Goal: Navigation & Orientation: Find specific page/section

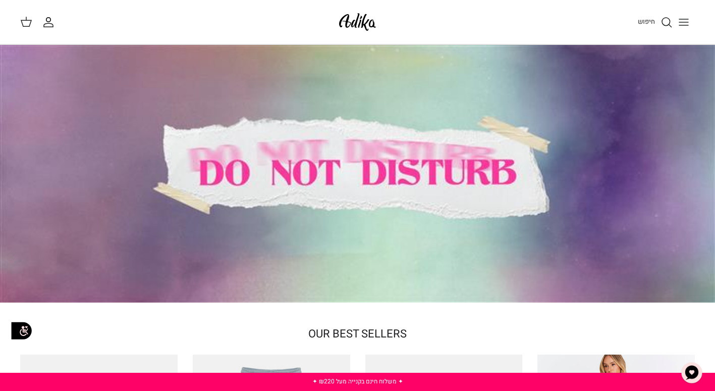
click at [685, 18] on icon "Toggle menu" at bounding box center [684, 22] width 12 height 12
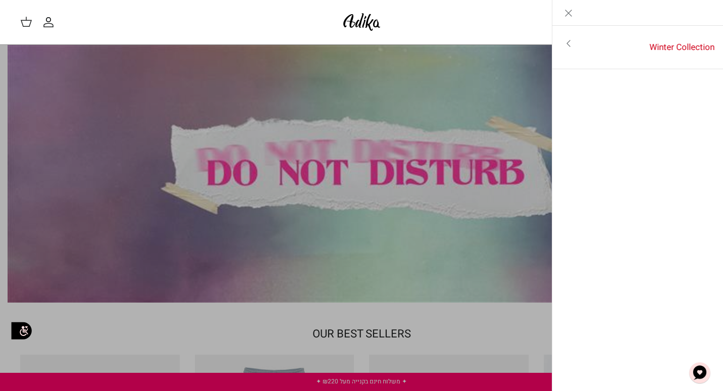
click at [563, 46] on icon "Toggle menu" at bounding box center [568, 43] width 12 height 12
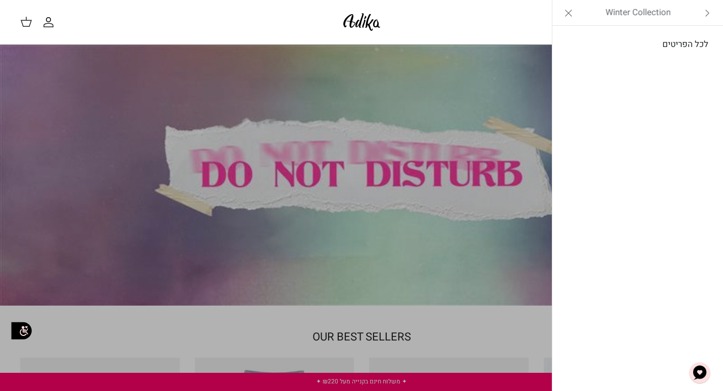
click at [670, 47] on link "לכל הפריטים" at bounding box center [637, 44] width 161 height 25
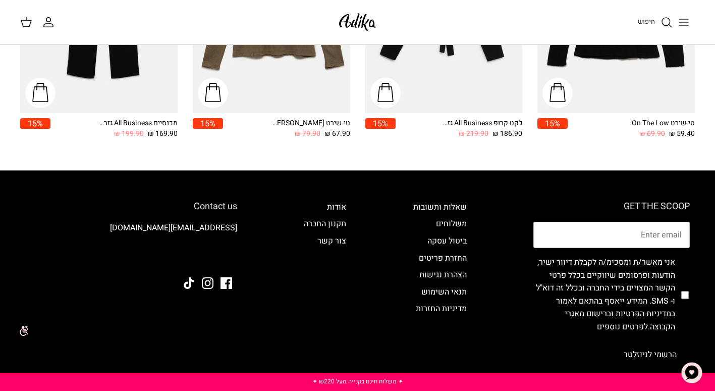
scroll to position [1312, 0]
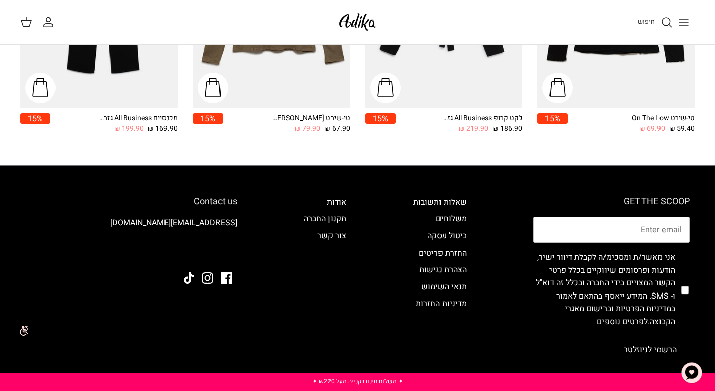
click at [684, 17] on icon "Toggle menu" at bounding box center [684, 22] width 12 height 12
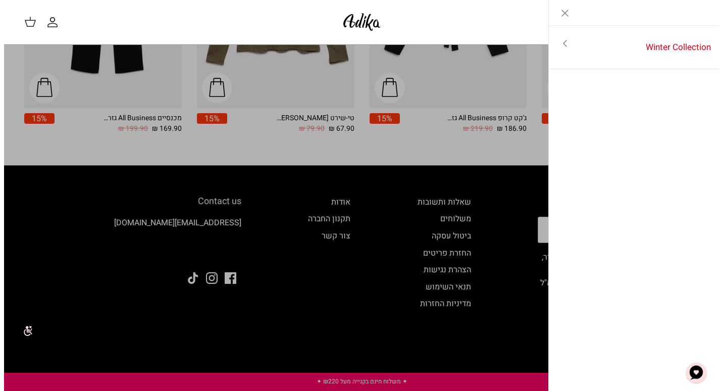
scroll to position [1323, 0]
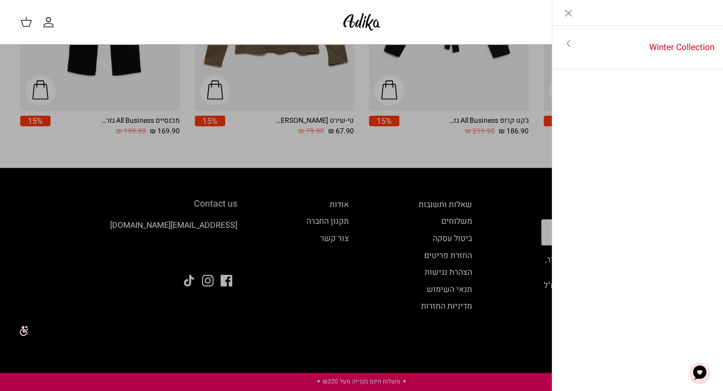
click at [569, 42] on icon "Toggle menu" at bounding box center [568, 43] width 12 height 12
click at [563, 11] on icon "Close" at bounding box center [568, 13] width 12 height 12
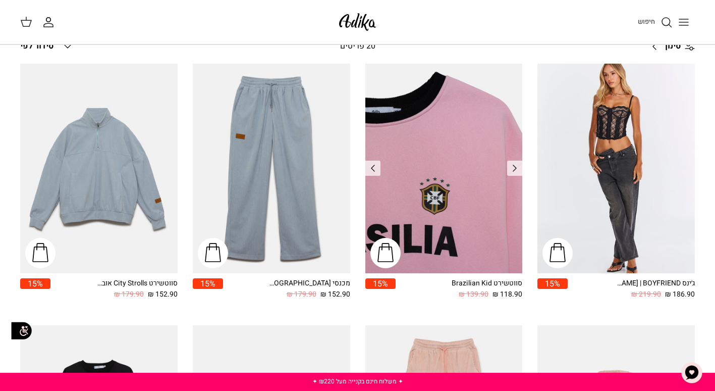
scroll to position [0, 0]
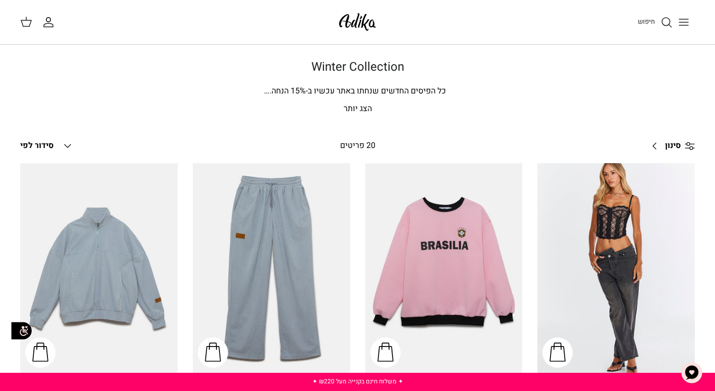
click at [349, 111] on p "הצג יותר" at bounding box center [357, 108] width 675 height 13
